Goal: Find specific page/section

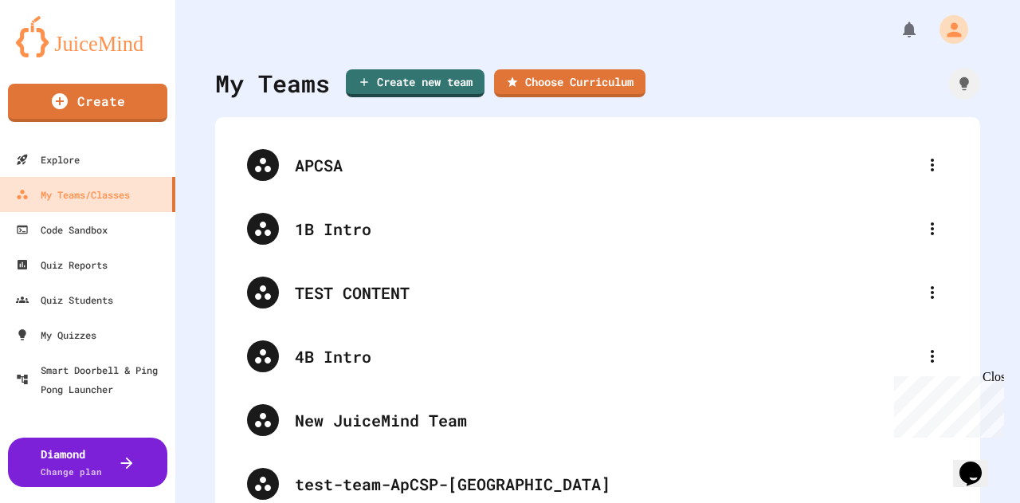
scroll to position [41, 0]
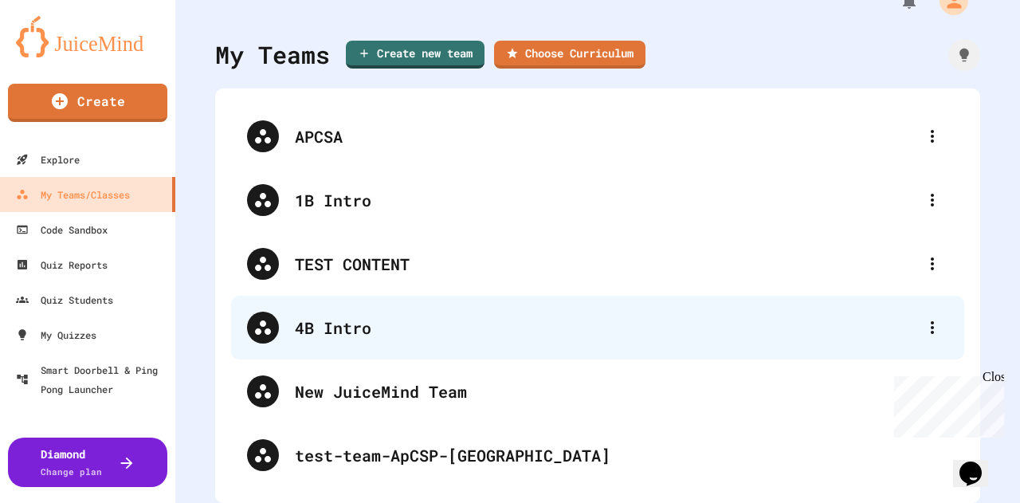
click at [344, 316] on div "4B Intro" at bounding box center [606, 328] width 622 height 24
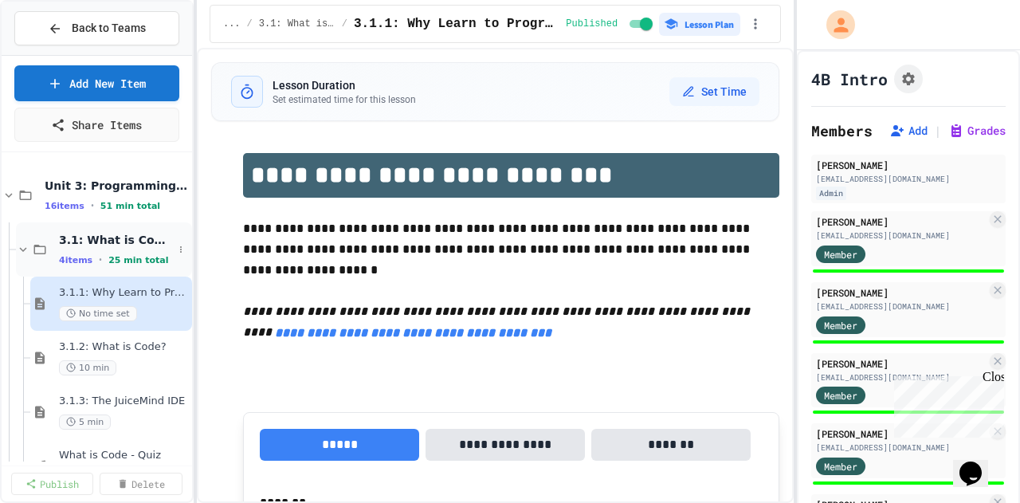
click at [22, 247] on icon at bounding box center [23, 249] width 14 height 14
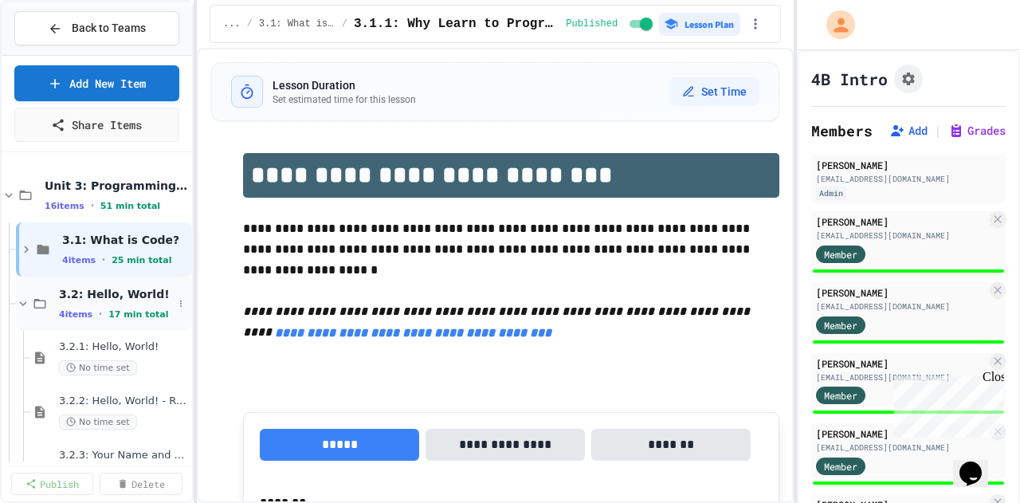
click at [24, 301] on icon at bounding box center [23, 304] width 14 height 14
click at [22, 356] on icon at bounding box center [23, 358] width 14 height 14
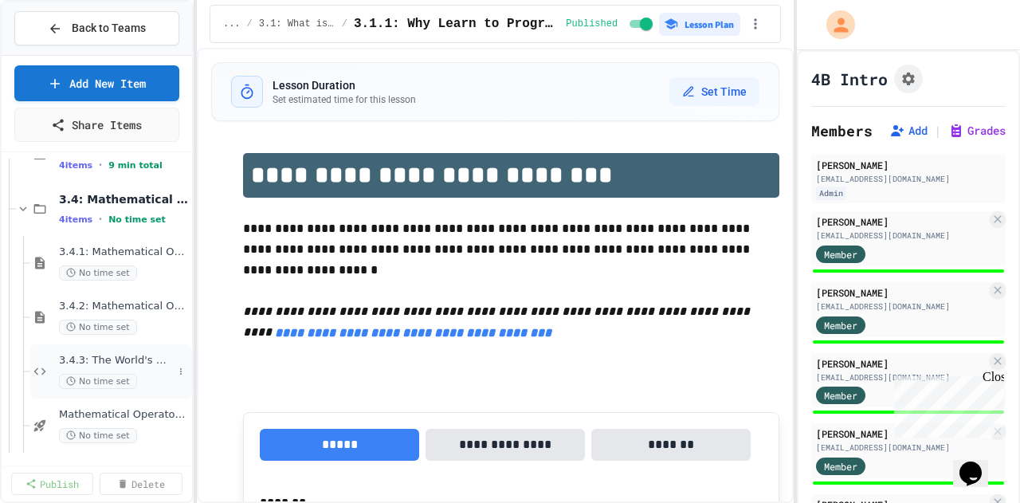
click at [107, 362] on span "3.4.3: The World's Worst Farmers Market" at bounding box center [116, 361] width 114 height 14
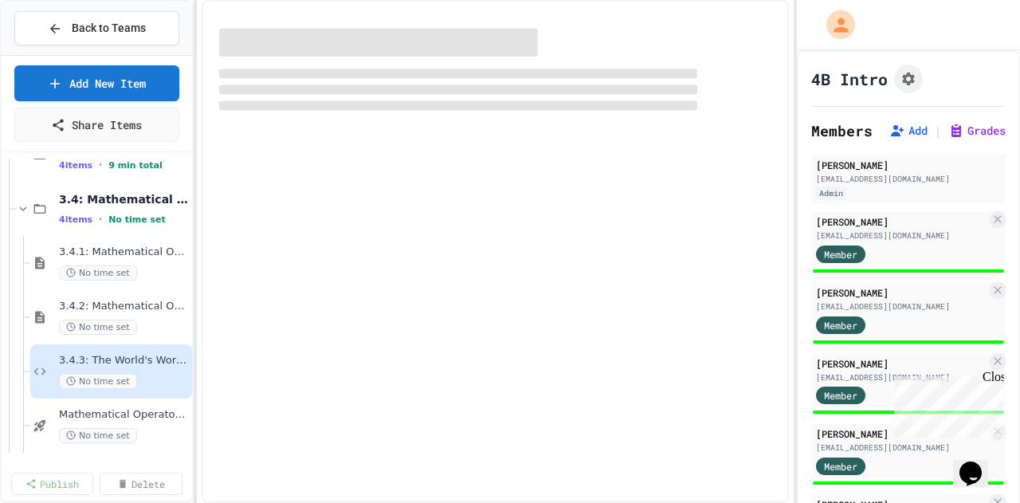
scroll to position [185, 0]
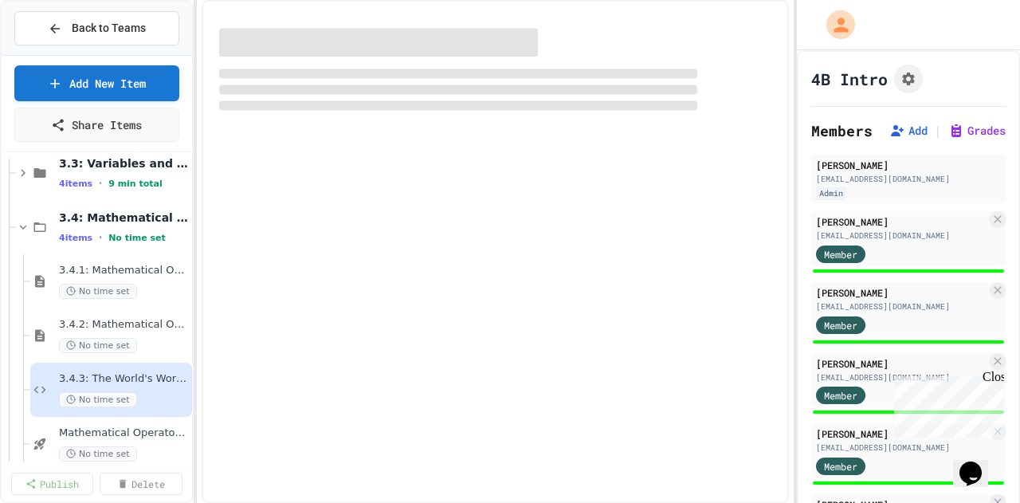
select select "*******"
